Goal: Information Seeking & Learning: Understand process/instructions

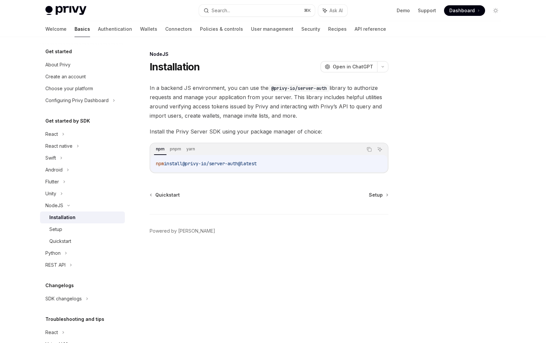
click at [280, 167] on code "npm install @privy-io/server-auth@latest" at bounding box center [269, 164] width 226 height 8
drag, startPoint x: 280, startPoint y: 167, endPoint x: 190, endPoint y: 167, distance: 90.3
click at [190, 167] on code "npm install @privy-io/server-auth@latest" at bounding box center [269, 164] width 226 height 8
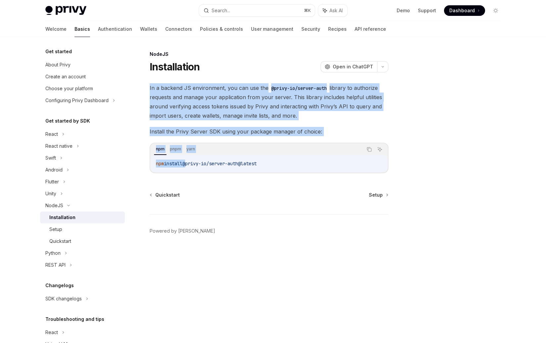
copy div "In a backend JS environment, you can use the @privy-io/server-auth library to a…"
click at [190, 167] on code "npm install @privy-io/server-auth@latest" at bounding box center [269, 164] width 226 height 8
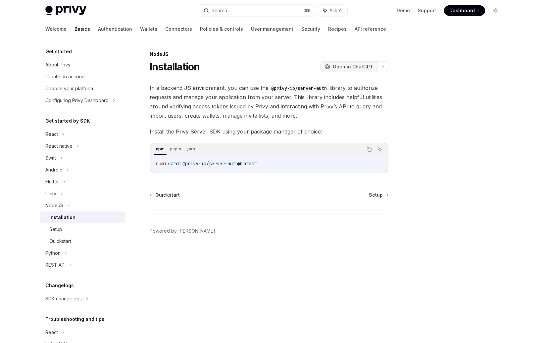
click at [360, 65] on span "Open in ChatGPT" at bounding box center [352, 67] width 40 height 7
click at [336, 62] on button "OpenAI Open in ChatGPT" at bounding box center [348, 66] width 57 height 11
click at [192, 165] on span "@privy-io/server-auth@latest" at bounding box center [219, 164] width 74 height 6
click at [197, 112] on span "In a backend JS environment, you can use the @privy-io/server-auth library to a…" at bounding box center [269, 101] width 239 height 37
click at [272, 95] on span "In a backend JS environment, you can use the @privy-io/server-auth library to a…" at bounding box center [269, 101] width 239 height 37
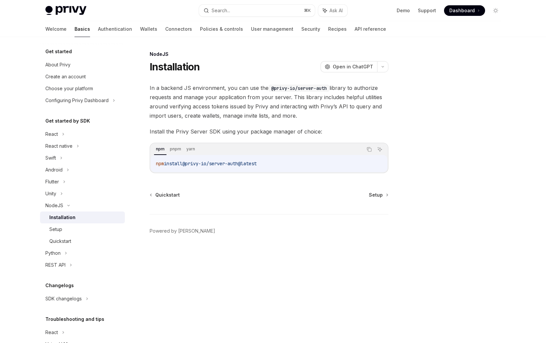
click at [246, 112] on span "In a backend JS environment, you can use the @privy-io/server-auth library to a…" at bounding box center [269, 101] width 239 height 37
click at [285, 116] on span "In a backend JS environment, you can use the @privy-io/server-auth library to a…" at bounding box center [269, 101] width 239 height 37
click at [273, 107] on span "In a backend JS environment, you can use the @privy-io/server-auth library to a…" at bounding box center [269, 101] width 239 height 37
click at [315, 127] on div "In a backend JS environment, you can use the @privy-io/server-auth library to a…" at bounding box center [269, 128] width 239 height 90
click at [68, 231] on div "Setup" at bounding box center [84, 230] width 71 height 8
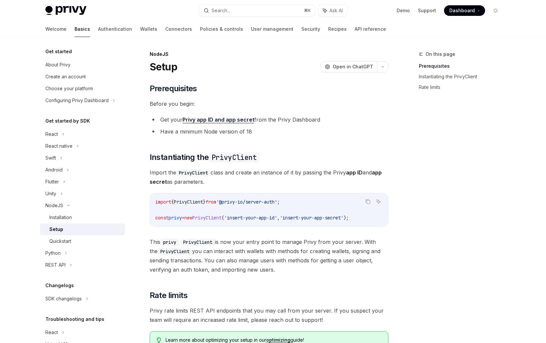
scroll to position [104, 0]
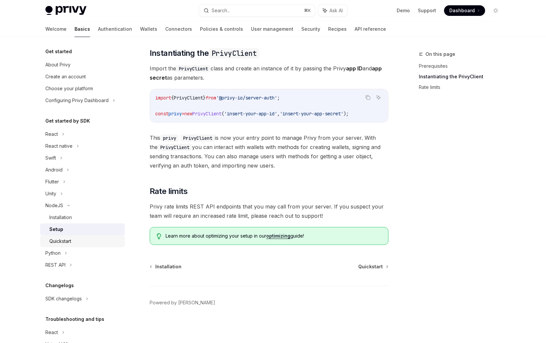
click at [82, 238] on div "Quickstart" at bounding box center [84, 242] width 71 height 8
type textarea "*"
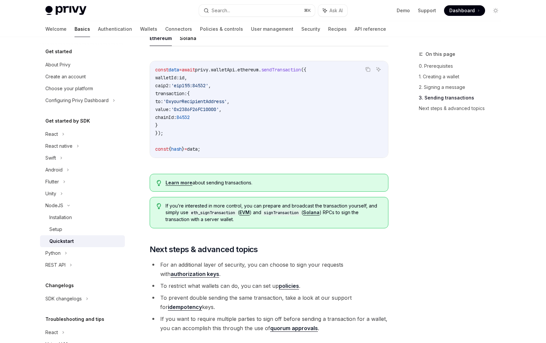
scroll to position [648, 0]
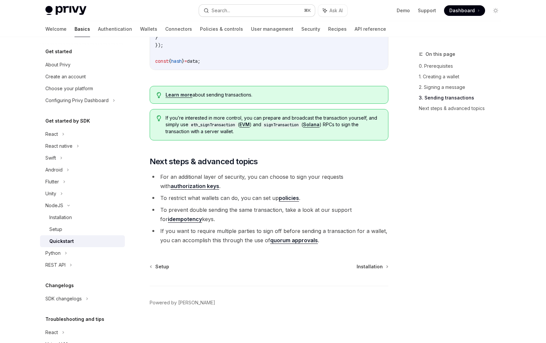
click at [273, 14] on button "Search... ⌘ K" at bounding box center [257, 11] width 116 height 12
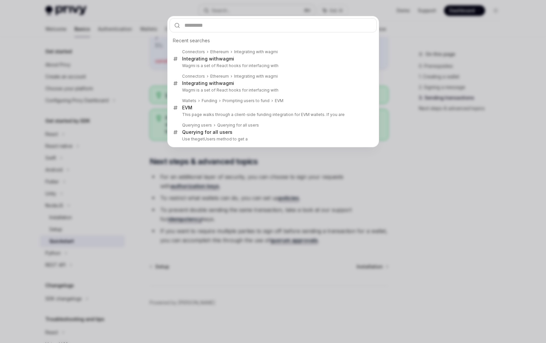
type input "**********"
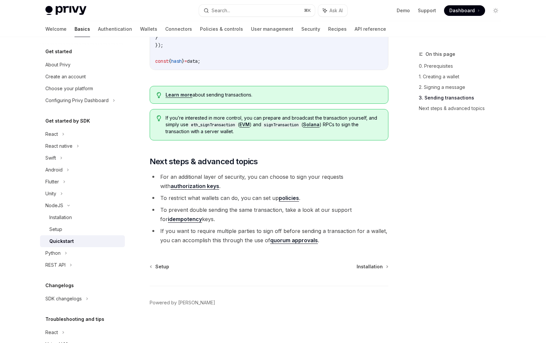
type textarea "*"
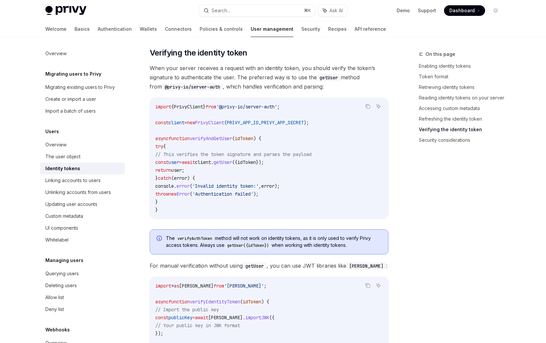
click at [214, 121] on code "import { PrivyClient } from '@privy-io/server-auth' ; const client = new PrivyC…" at bounding box center [268, 158] width 227 height 111
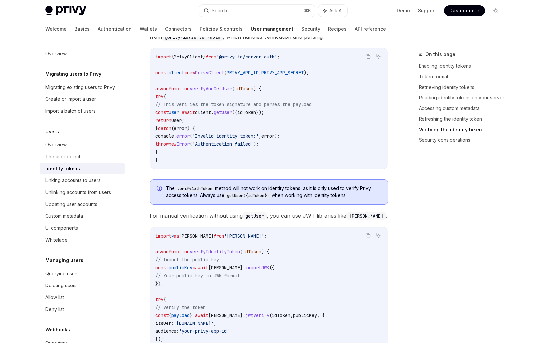
scroll to position [1772, 0]
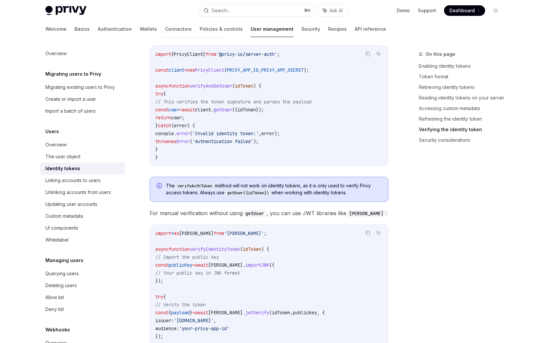
click at [216, 130] on code "import { PrivyClient } from '@privy-io/server-auth' ; const client = new PrivyC…" at bounding box center [268, 105] width 227 height 111
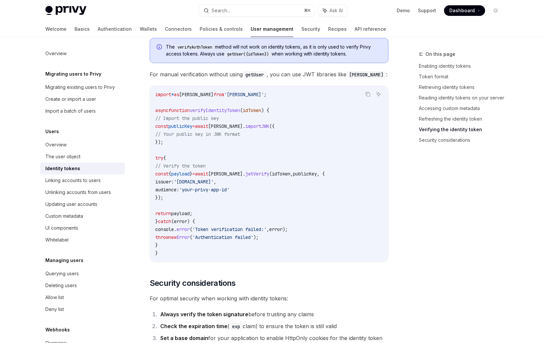
scroll to position [1920, 0]
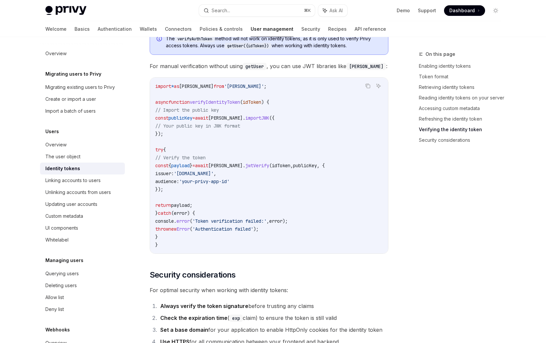
click at [218, 149] on code "import * as [PERSON_NAME] from '[PERSON_NAME]' ; async function verifyIdentityT…" at bounding box center [268, 165] width 227 height 167
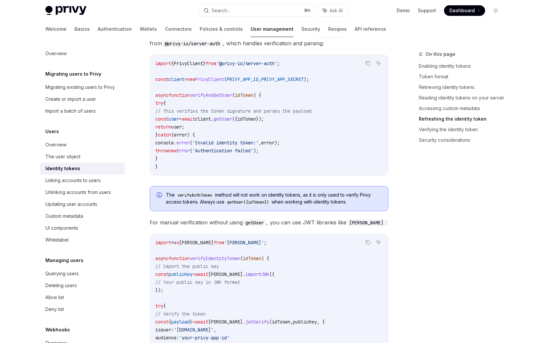
scroll to position [1715, 0]
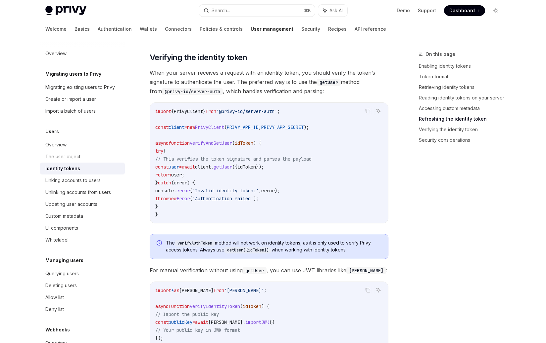
click at [181, 73] on span "When your server receives a request with an identity token, you should verify t…" at bounding box center [269, 82] width 239 height 28
click at [181, 76] on span "When your server receives a request with an identity token, you should verify t…" at bounding box center [269, 82] width 239 height 28
click at [202, 246] on code "verifyAuthToken" at bounding box center [195, 243] width 40 height 7
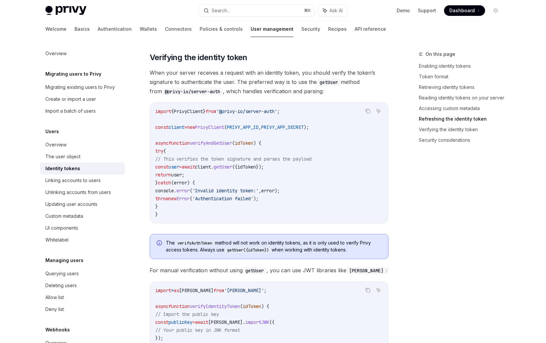
click at [203, 246] on code "verifyAuthToken" at bounding box center [195, 243] width 40 height 7
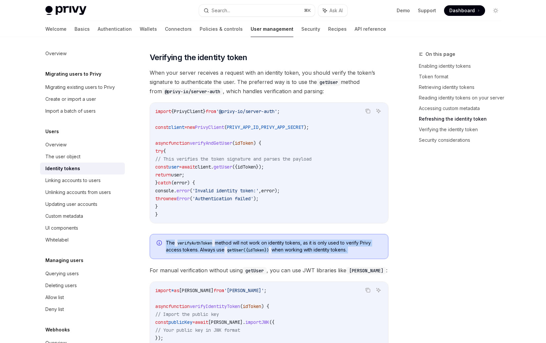
click at [211, 251] on span "The verifyAuthToken method will not work on identity tokens, as it is only used…" at bounding box center [273, 247] width 215 height 14
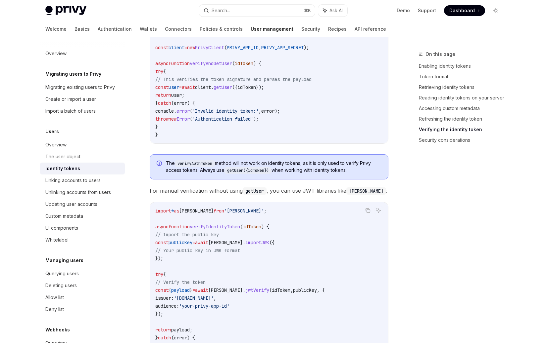
scroll to position [1800, 0]
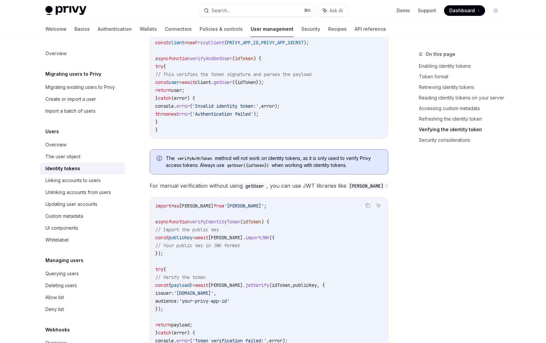
click at [224, 206] on span "'[PERSON_NAME]'" at bounding box center [244, 206] width 40 height 6
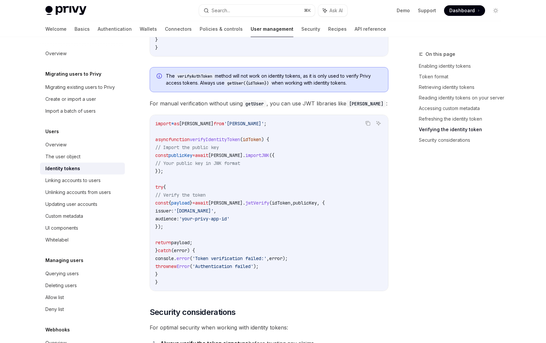
scroll to position [1905, 0]
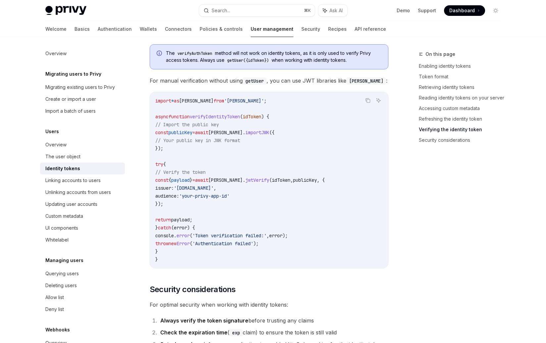
click at [264, 188] on code "import * as [PERSON_NAME] from '[PERSON_NAME]' ; async function verifyIdentityT…" at bounding box center [268, 180] width 227 height 167
click at [263, 182] on span "jwtVerify" at bounding box center [257, 180] width 24 height 6
click at [262, 186] on code "import * as [PERSON_NAME] from '[PERSON_NAME]' ; async function verifyIdentityT…" at bounding box center [268, 180] width 227 height 167
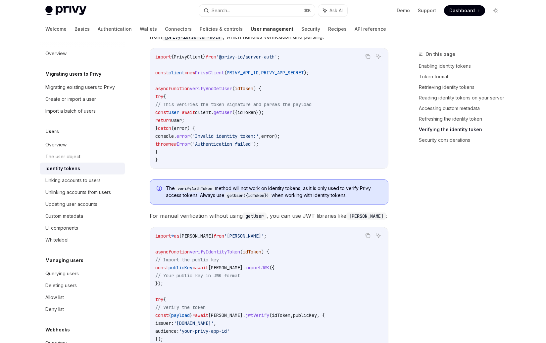
scroll to position [1767, 0]
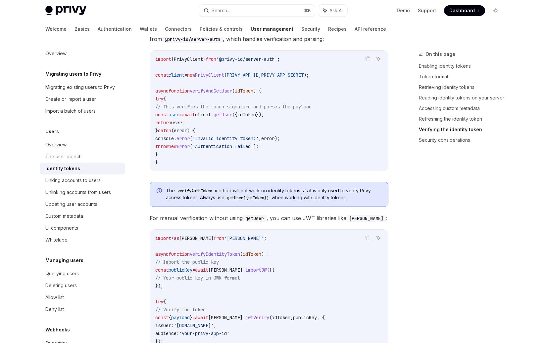
click at [200, 195] on code "verifyAuthToken" at bounding box center [195, 191] width 40 height 7
click at [200, 194] on code "verifyAuthToken" at bounding box center [195, 191] width 40 height 7
click at [242, 10] on button "Search... ⌘ K" at bounding box center [257, 11] width 116 height 12
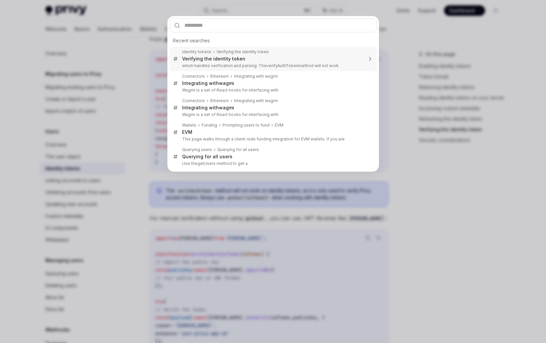
type input "**********"
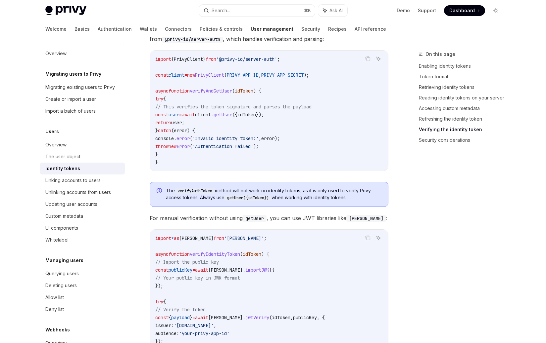
type textarea "*"
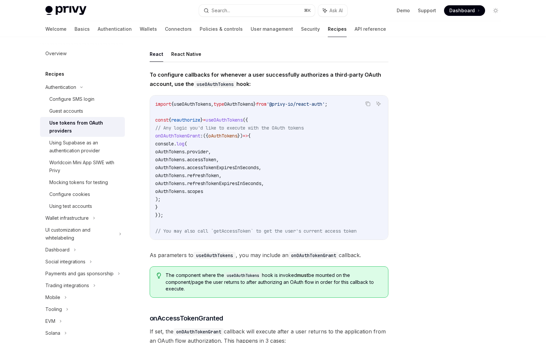
click at [222, 137] on span "oAuthTokens" at bounding box center [222, 136] width 29 height 6
click at [216, 157] on span "accessToken" at bounding box center [201, 160] width 29 height 6
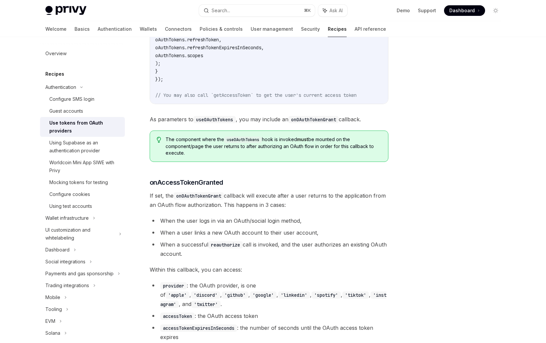
click at [231, 157] on div "The component where the useOAuthTokens hook is invoked must be mounted on the c…" at bounding box center [269, 146] width 239 height 31
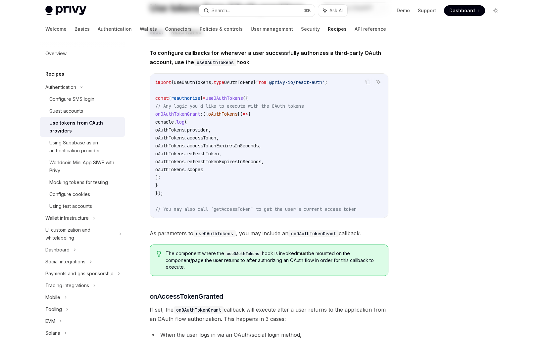
scroll to position [0, 0]
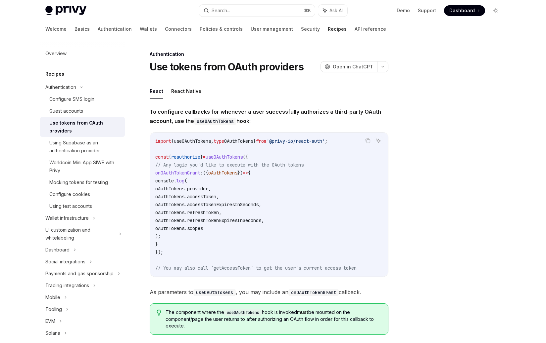
click at [231, 157] on span "useOAuthTokens" at bounding box center [223, 157] width 37 height 6
click at [213, 123] on code "useOAuthTokens" at bounding box center [215, 121] width 42 height 7
click at [165, 133] on div "import { useOAuthTokens , type OAuthTokens } from '@privy-io/react-auth' ; cons…" at bounding box center [269, 205] width 238 height 144
click at [219, 18] on div "Privy Docs home page Search... ⌘ K Ask AI Demo Support Dashboard Dashboard Sear…" at bounding box center [272, 10] width 455 height 21
click at [219, 14] on div "Search..." at bounding box center [220, 11] width 19 height 8
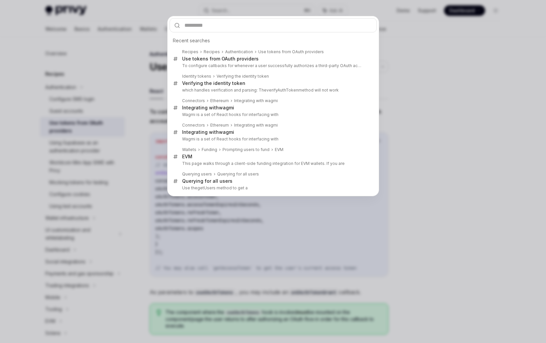
type input "**********"
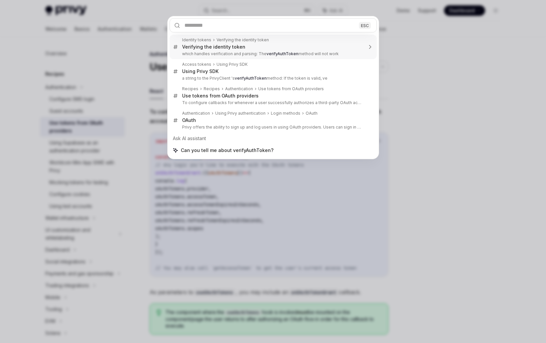
type textarea "*"
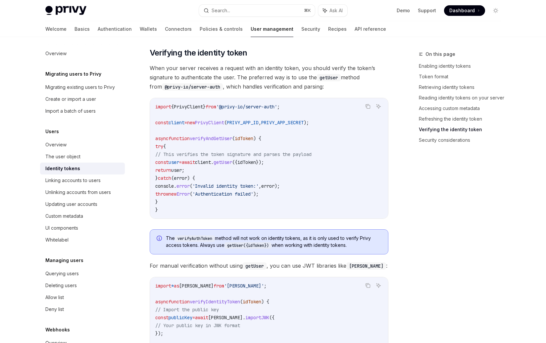
scroll to position [1818, 0]
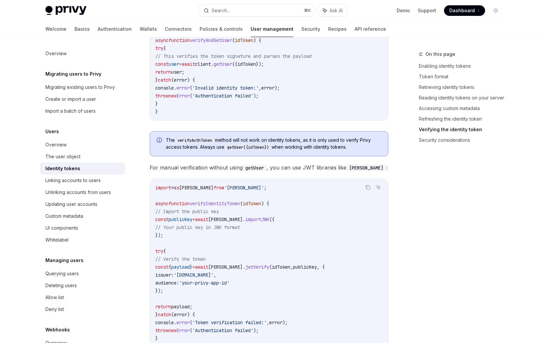
click at [195, 112] on code "import { PrivyClient } from '@privy-io/server-auth' ; const client = new PrivyC…" at bounding box center [268, 60] width 227 height 111
click at [197, 142] on code "verifyAuthToken" at bounding box center [195, 140] width 40 height 7
click at [205, 143] on code "verifyAuthToken" at bounding box center [195, 140] width 40 height 7
click at [345, 90] on code "import { PrivyClient } from '@privy-io/server-auth' ; const client = new PrivyC…" at bounding box center [268, 60] width 227 height 111
